Goal: Task Accomplishment & Management: Complete application form

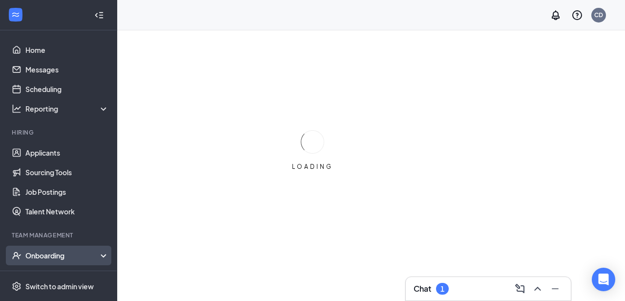
click at [66, 259] on div "Onboarding" at bounding box center [62, 255] width 75 height 10
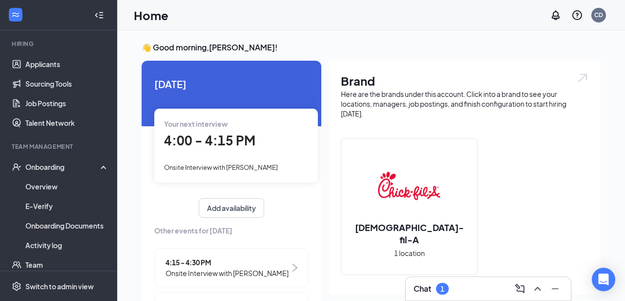
scroll to position [99, 0]
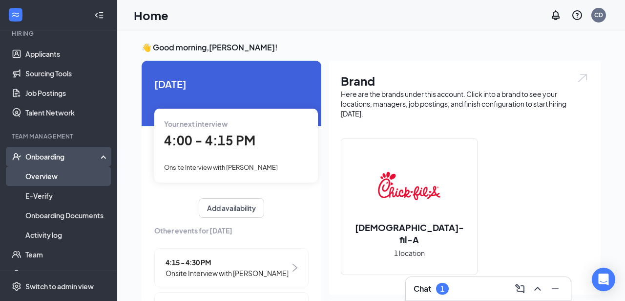
click at [58, 176] on link "Overview" at bounding box center [67, 176] width 84 height 20
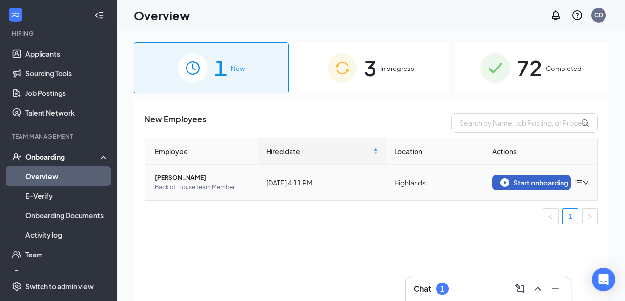
click at [536, 183] on div "Start onboarding" at bounding box center [532, 182] width 63 height 9
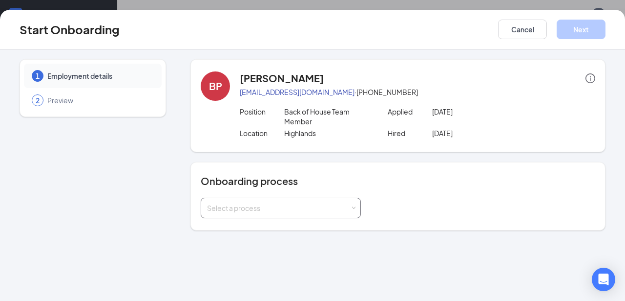
click at [291, 209] on div "Select a process" at bounding box center [278, 208] width 143 height 10
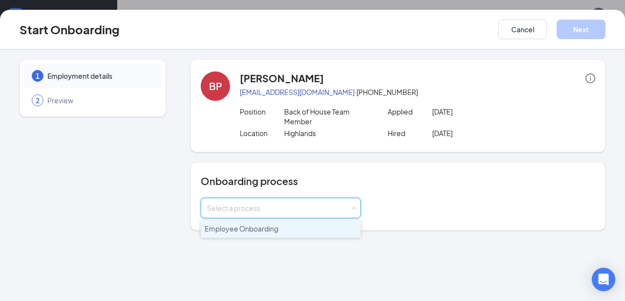
click at [271, 231] on span "Employee Onboarding" at bounding box center [242, 228] width 74 height 9
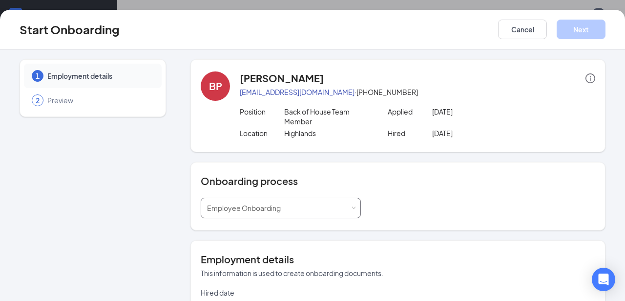
click at [275, 209] on span "Employee Onboarding" at bounding box center [244, 207] width 74 height 9
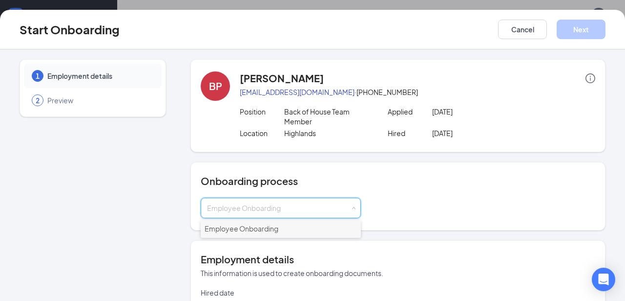
click at [289, 224] on li "Employee Onboarding" at bounding box center [281, 229] width 160 height 18
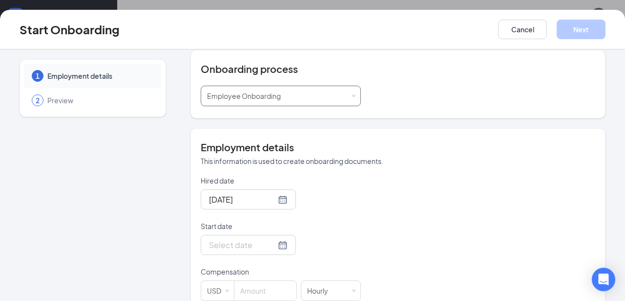
scroll to position [117, 0]
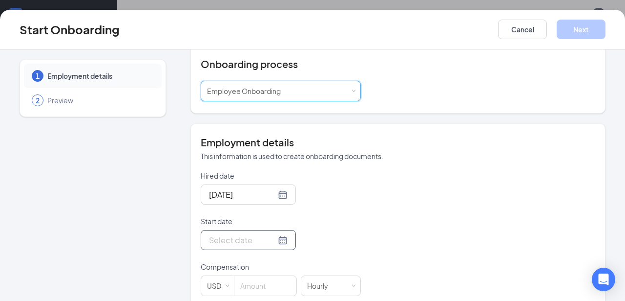
click at [245, 241] on input "Start date" at bounding box center [242, 240] width 67 height 12
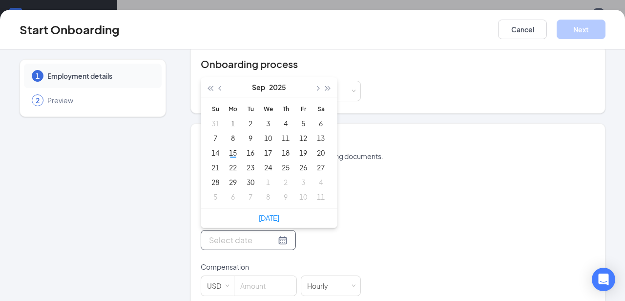
click at [271, 239] on div at bounding box center [248, 240] width 79 height 12
type input "[DATE]"
click at [249, 170] on div "23" at bounding box center [251, 167] width 12 height 12
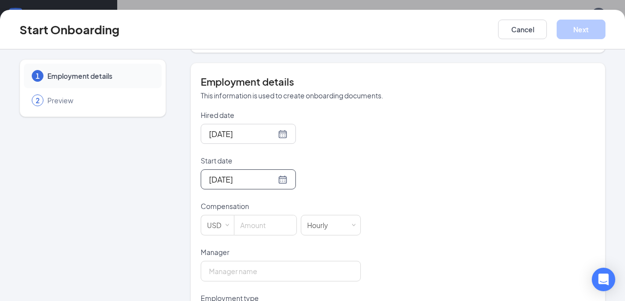
scroll to position [196, 0]
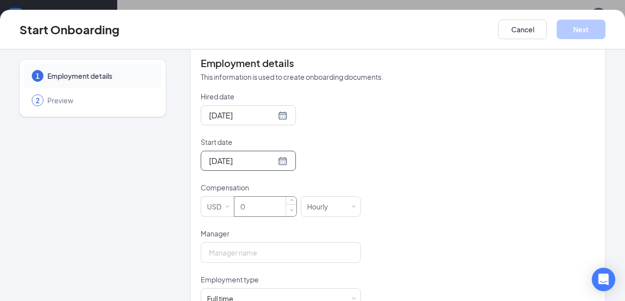
click at [286, 205] on span "Decrease Value" at bounding box center [291, 210] width 10 height 12
type input "13.5"
click at [438, 248] on div "Hired date [DATE] Start date [DATE] [DATE] Su Mo Tu We Th Fr Sa 31 1 2 3 4 5 6 …" at bounding box center [398, 251] width 395 height 320
click at [306, 247] on input "Manager" at bounding box center [281, 252] width 160 height 21
type input "[PERSON_NAME]"
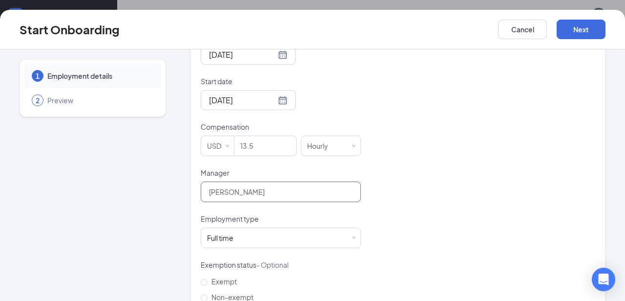
scroll to position [261, 0]
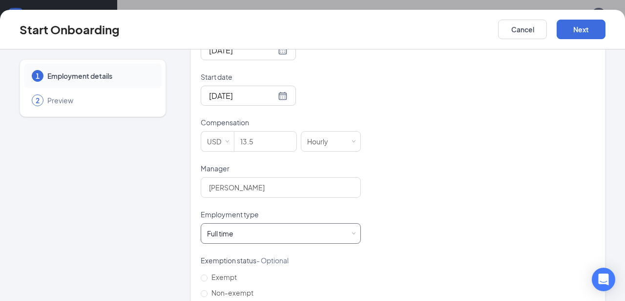
click at [351, 229] on div "Full time Works 30+ hours per week and is reasonably expected to work" at bounding box center [281, 233] width 148 height 20
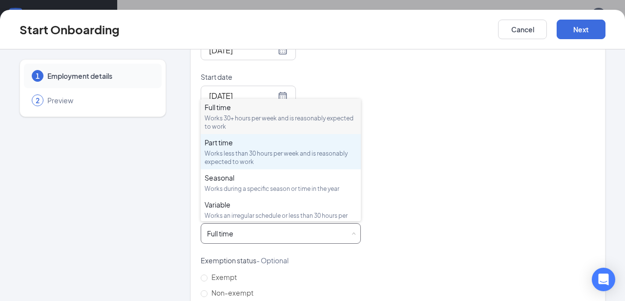
click at [284, 145] on div "Part time" at bounding box center [281, 142] width 152 height 10
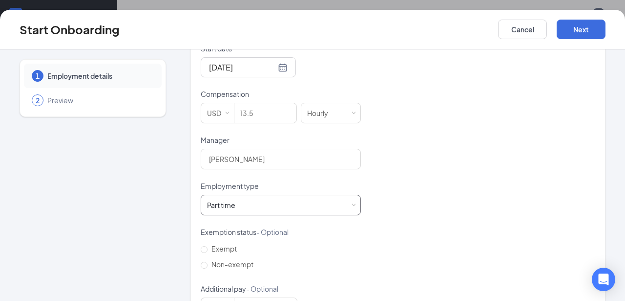
scroll to position [328, 0]
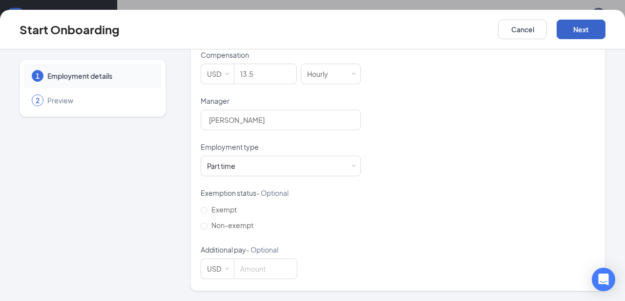
click at [586, 32] on button "Next" at bounding box center [581, 30] width 49 height 20
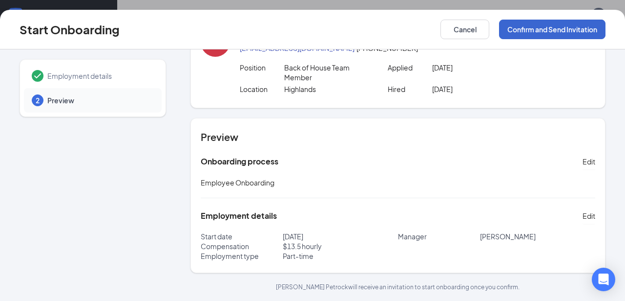
scroll to position [44, 0]
click at [560, 37] on button "Confirm and Send Invitation" at bounding box center [552, 30] width 107 height 20
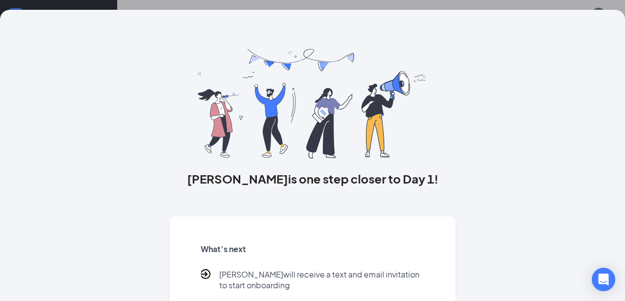
scroll to position [87, 0]
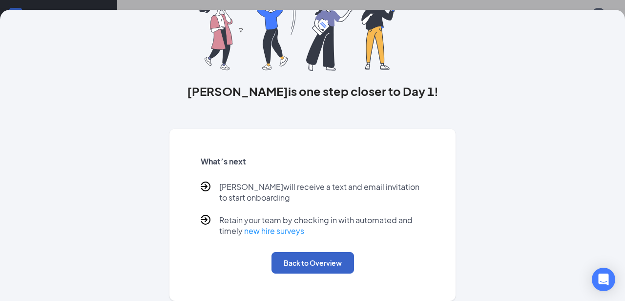
click at [307, 269] on button "Back to Overview" at bounding box center [313, 263] width 83 height 22
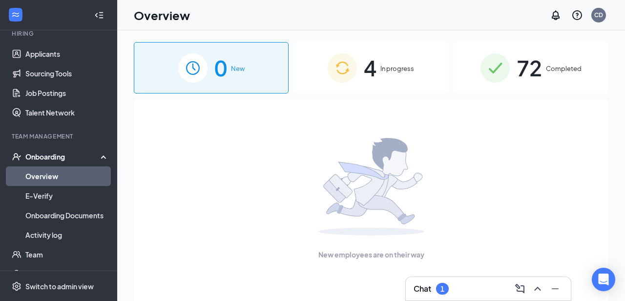
click at [378, 73] on div "4 In progress" at bounding box center [371, 67] width 155 height 51
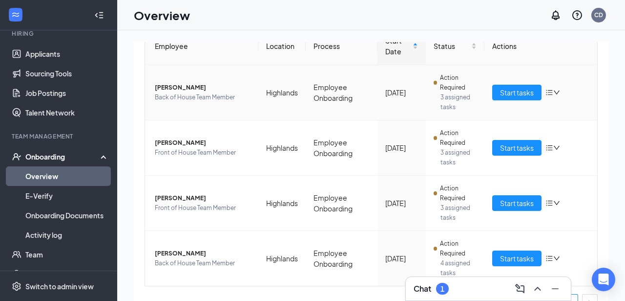
scroll to position [111, 0]
click at [190, 254] on span "[PERSON_NAME]" at bounding box center [203, 253] width 96 height 10
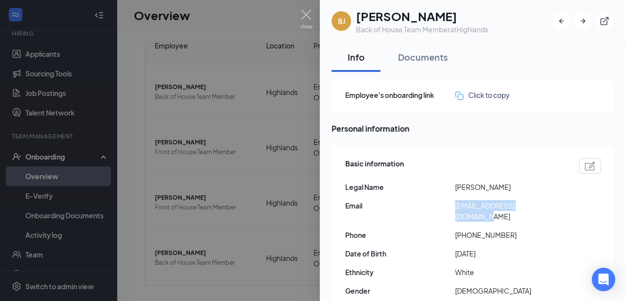
drag, startPoint x: 452, startPoint y: 202, endPoint x: 574, endPoint y: 201, distance: 122.2
click at [574, 201] on div "Email [EMAIL_ADDRESS][DOMAIN_NAME]" at bounding box center [473, 211] width 256 height 22
copy div "[EMAIL_ADDRESS][DOMAIN_NAME]"
click at [283, 17] on div at bounding box center [312, 150] width 625 height 301
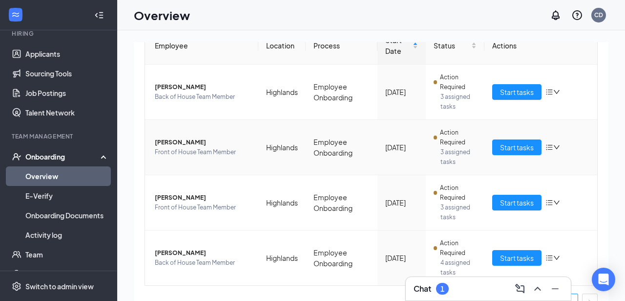
scroll to position [129, 0]
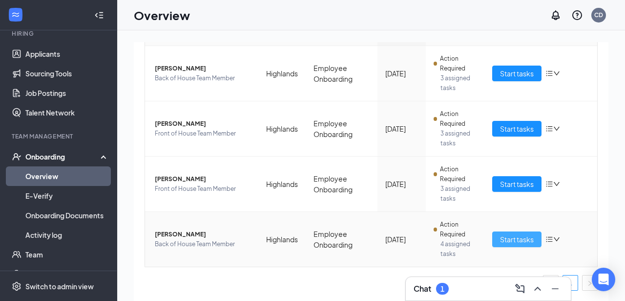
click at [515, 245] on button "Start tasks" at bounding box center [517, 239] width 49 height 16
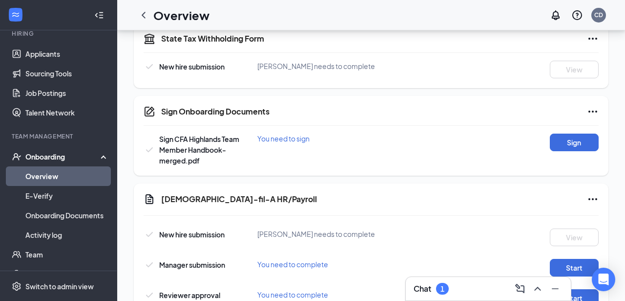
scroll to position [487, 0]
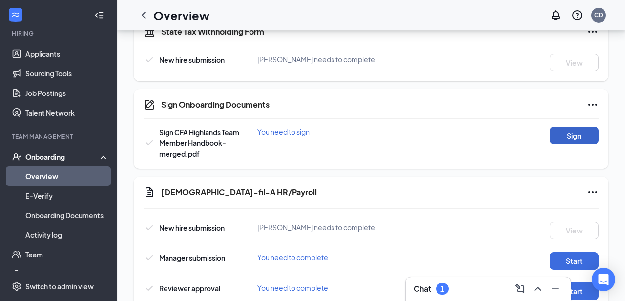
click at [584, 134] on button "Sign" at bounding box center [574, 136] width 49 height 18
